Goal: Information Seeking & Learning: Compare options

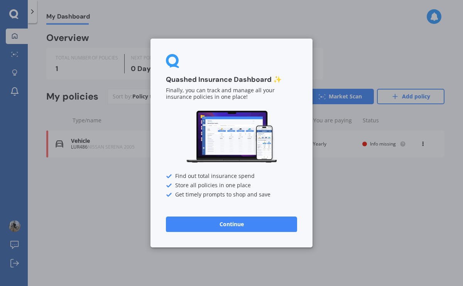
click at [256, 221] on button "Continue" at bounding box center [231, 224] width 131 height 15
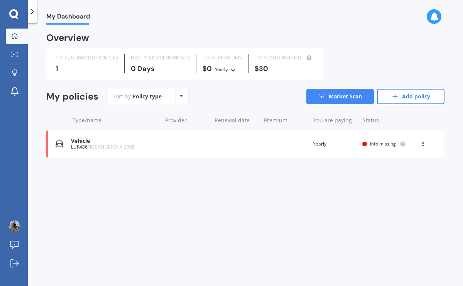
click at [270, 148] on div "Vehicle LUR486 NISSAN SERENA 2005 Renewal date Premium You are paying Yearly St…" at bounding box center [245, 144] width 399 height 27
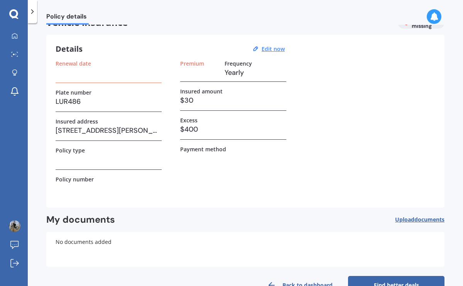
scroll to position [18, 0]
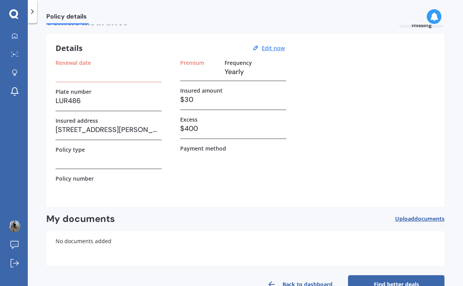
click at [145, 132] on h3 "[STREET_ADDRESS][PERSON_NAME]" at bounding box center [109, 130] width 106 height 12
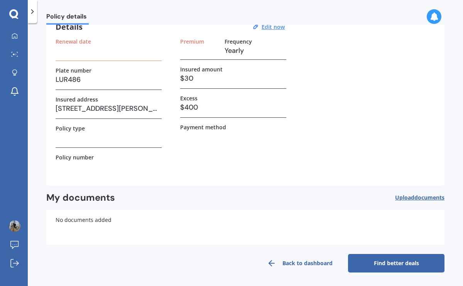
scroll to position [0, 0]
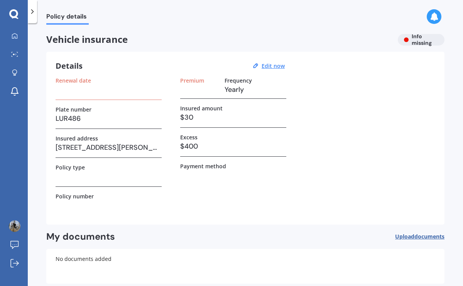
click at [320, 36] on span "Vehicle insurance" at bounding box center [219, 39] width 346 height 11
click at [36, 10] on icon at bounding box center [33, 12] width 8 height 8
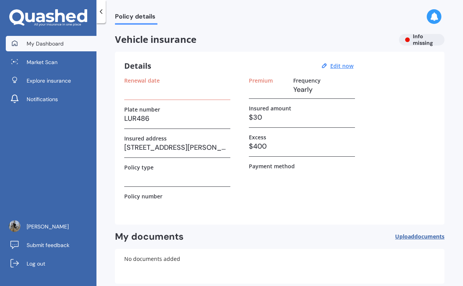
click at [65, 36] on link "My Dashboard" at bounding box center [51, 43] width 91 height 15
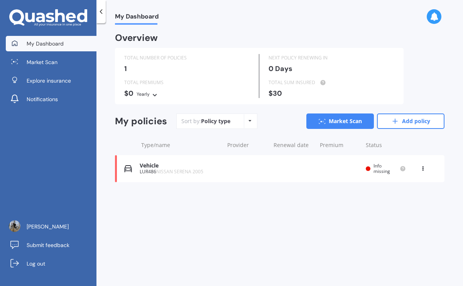
click at [149, 92] on div "Yearly Yearly Six-Monthly Quarterly Monthly Fortnightly Weekly" at bounding box center [148, 94] width 22 height 8
click at [162, 146] on span "Monthly" at bounding box center [153, 148] width 20 height 7
click at [156, 166] on div "Vehicle" at bounding box center [180, 166] width 81 height 7
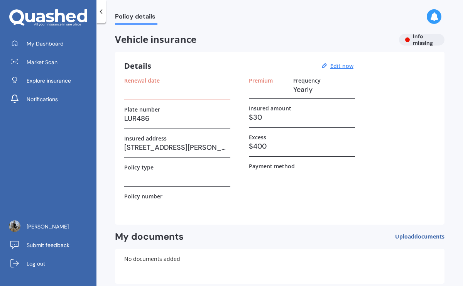
click at [151, 201] on h3 at bounding box center [177, 206] width 106 height 12
click at [170, 193] on div "Policy number" at bounding box center [177, 196] width 106 height 7
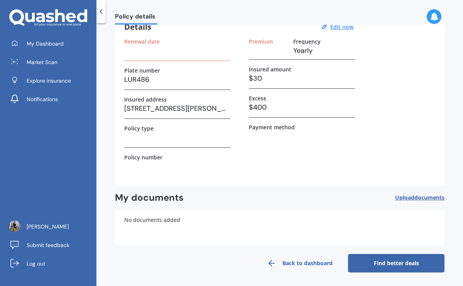
click at [353, 256] on link "Find better deals" at bounding box center [396, 263] width 97 height 19
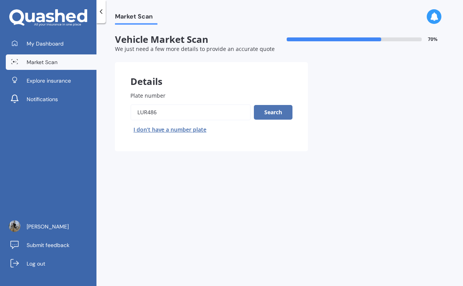
click at [269, 113] on button "Search" at bounding box center [273, 112] width 39 height 15
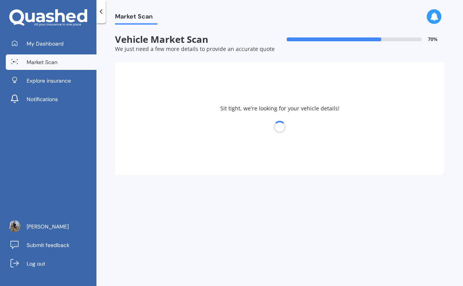
select select "NISSAN"
select select "SERENA"
select select "25"
select select "04"
select select "2005"
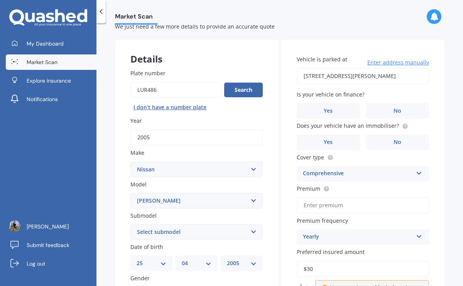
scroll to position [23, 0]
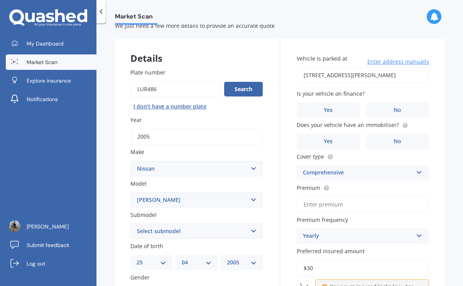
click at [379, 76] on input "[STREET_ADDRESS][PERSON_NAME]" at bounding box center [363, 75] width 132 height 16
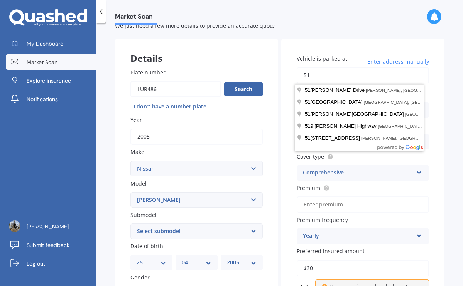
type input "5"
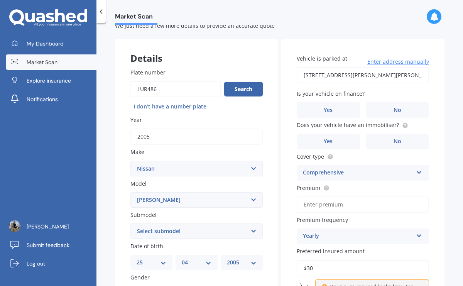
type input "[PERSON_NAME][GEOGRAPHIC_DATA][STREET_ADDRESS][PERSON_NAME][GEOGRAPHIC_DATA]"
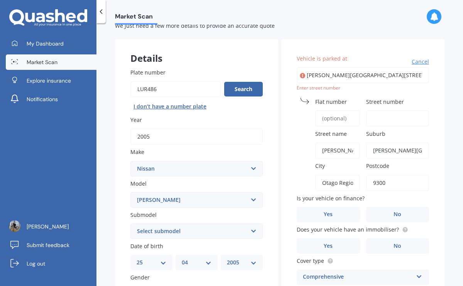
scroll to position [0, 88]
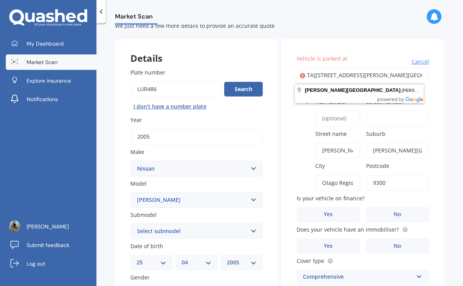
click at [305, 131] on div "Street name [PERSON_NAME][GEOGRAPHIC_DATA]" at bounding box center [328, 144] width 63 height 29
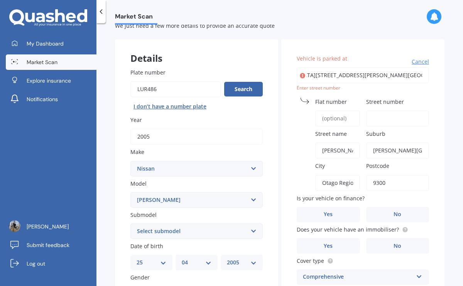
scroll to position [0, 0]
click at [339, 115] on input "Flat number" at bounding box center [338, 118] width 45 height 16
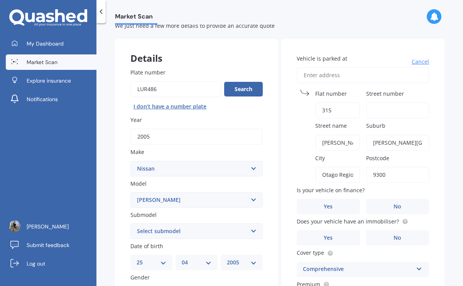
type input "315"
click at [391, 114] on input "Street number" at bounding box center [397, 110] width 63 height 16
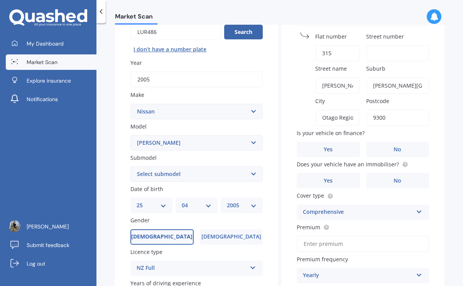
scroll to position [90, 0]
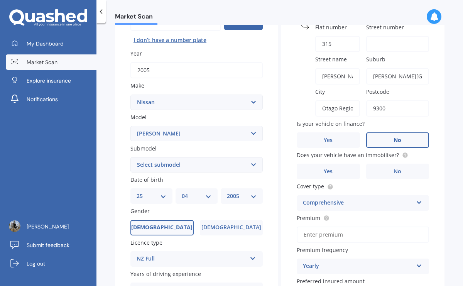
click at [394, 139] on span "No" at bounding box center [398, 140] width 8 height 7
click at [0, 0] on input "No" at bounding box center [0, 0] width 0 height 0
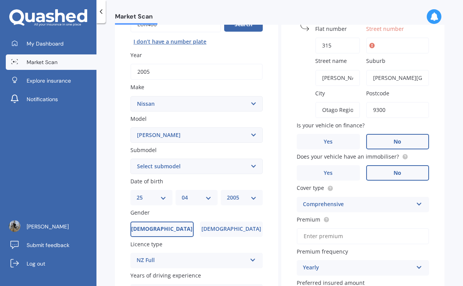
click at [378, 171] on label "No" at bounding box center [397, 172] width 63 height 15
click at [0, 0] on input "No" at bounding box center [0, 0] width 0 height 0
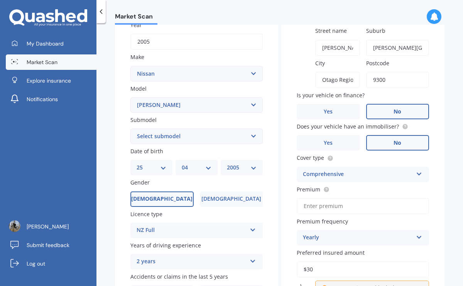
scroll to position [122, 0]
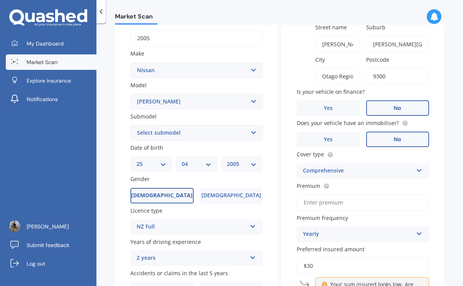
click at [364, 172] on div "Comprehensive" at bounding box center [358, 170] width 110 height 9
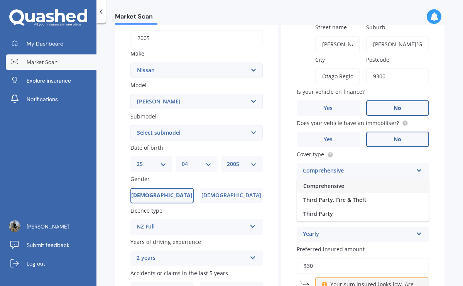
click at [367, 156] on label "Cover type" at bounding box center [361, 154] width 129 height 8
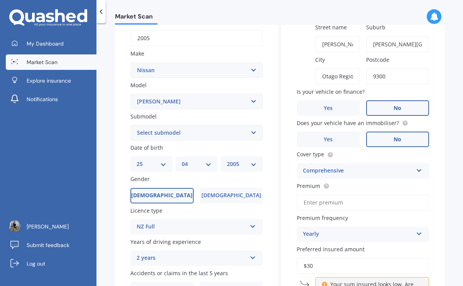
click at [356, 176] on div "Comprehensive" at bounding box center [358, 170] width 110 height 9
click at [357, 162] on div "Cover type Comprehensive Comprehensive Third Party, Fire & Theft Third Party" at bounding box center [363, 164] width 132 height 28
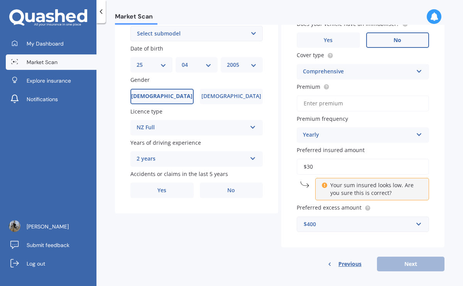
scroll to position [221, 0]
click at [337, 228] on div "$400" at bounding box center [358, 224] width 109 height 8
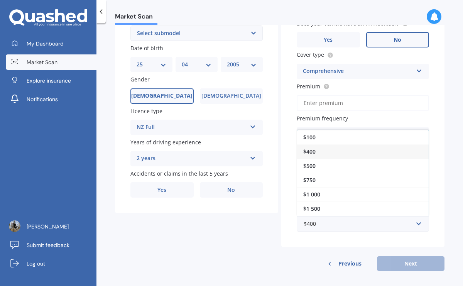
click at [383, 212] on div "$1 500" at bounding box center [363, 209] width 132 height 14
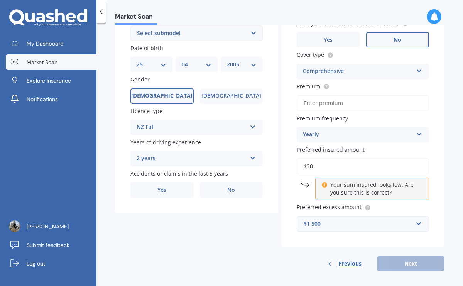
click at [373, 226] on div "$1 500" at bounding box center [358, 224] width 109 height 8
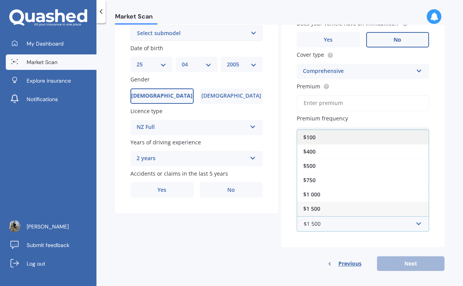
click at [361, 144] on div "$100" at bounding box center [363, 137] width 132 height 14
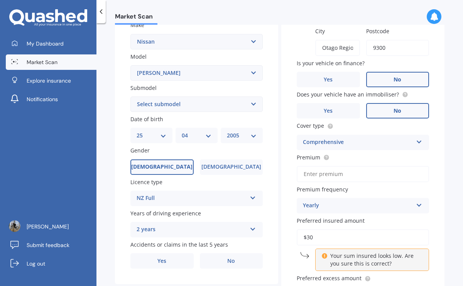
scroll to position [0, 0]
